Goal: Transaction & Acquisition: Purchase product/service

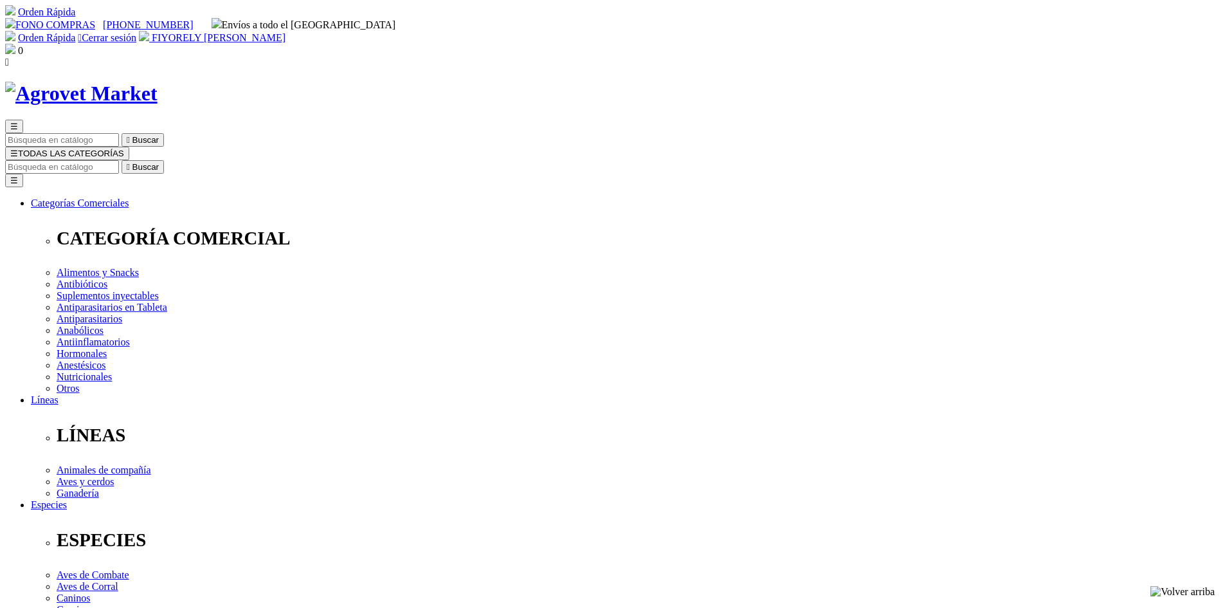
click at [119, 160] on input "Buscar" at bounding box center [62, 167] width 114 height 14
type input "viro"
select select "0"
drag, startPoint x: 642, startPoint y: 264, endPoint x: 695, endPoint y: 267, distance: 52.8
